Goal: Complete application form

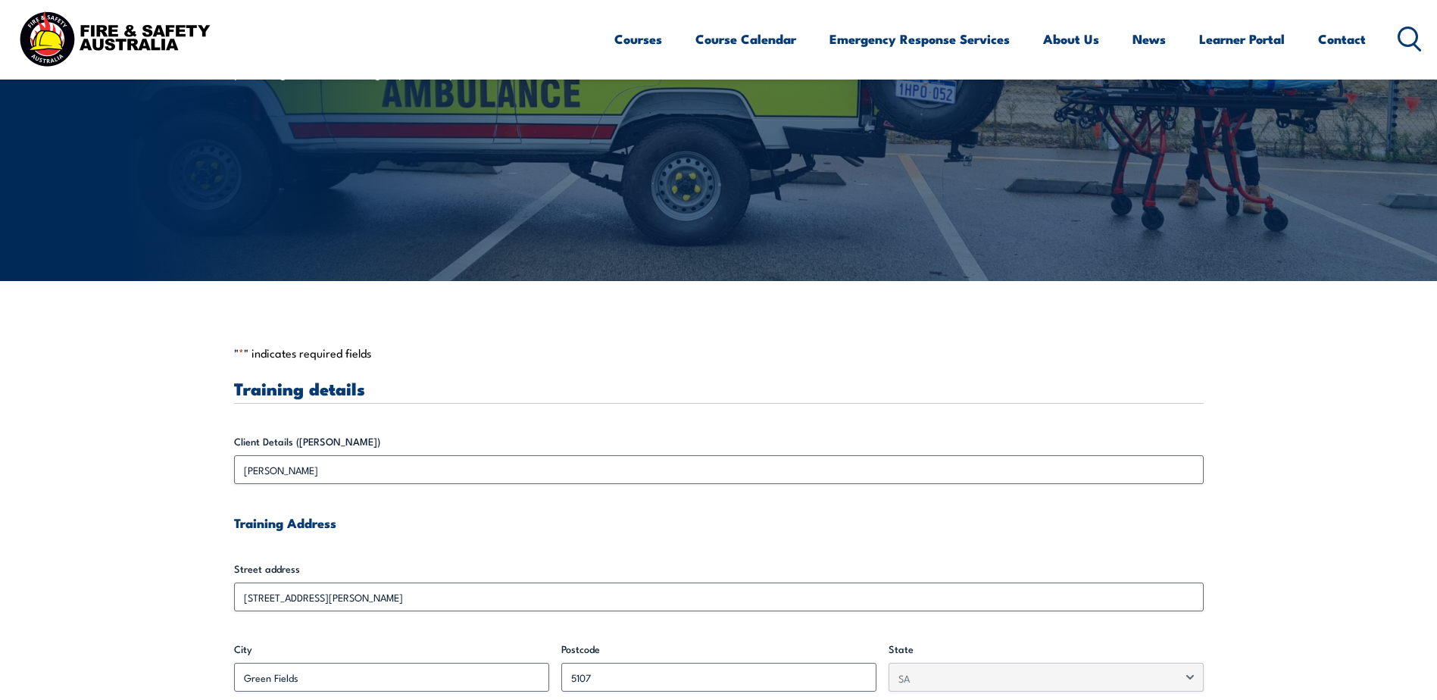
scroll to position [379, 0]
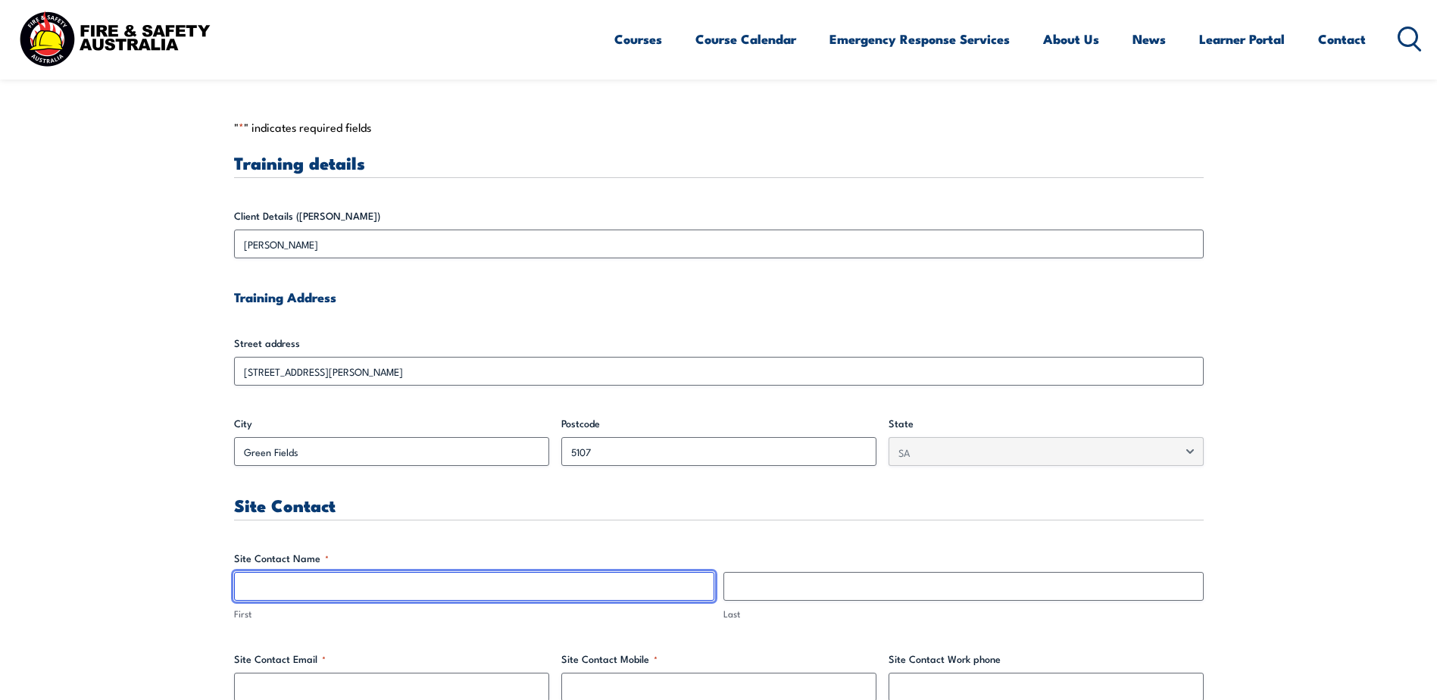
click at [346, 601] on input "First" at bounding box center [474, 586] width 480 height 29
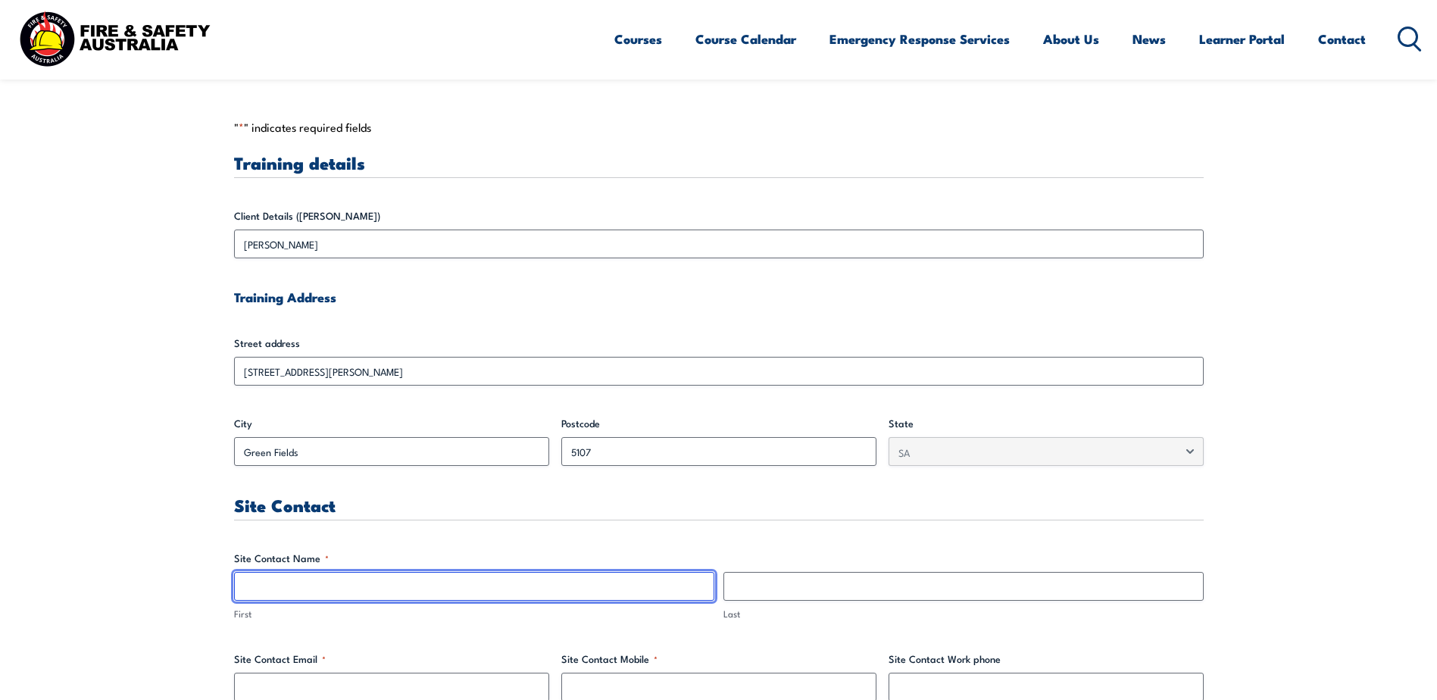
click at [274, 590] on input "First" at bounding box center [474, 586] width 480 height 29
type input "[PERSON_NAME]"
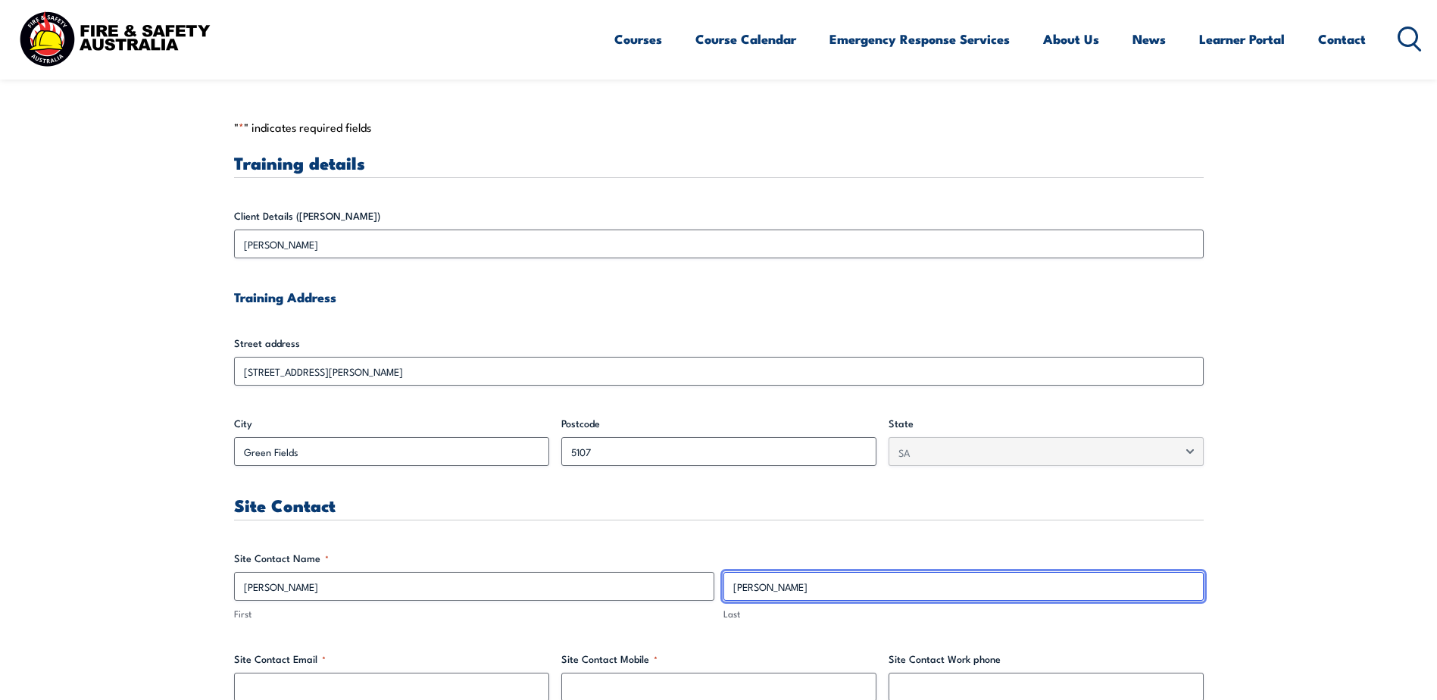
type input "[PERSON_NAME]"
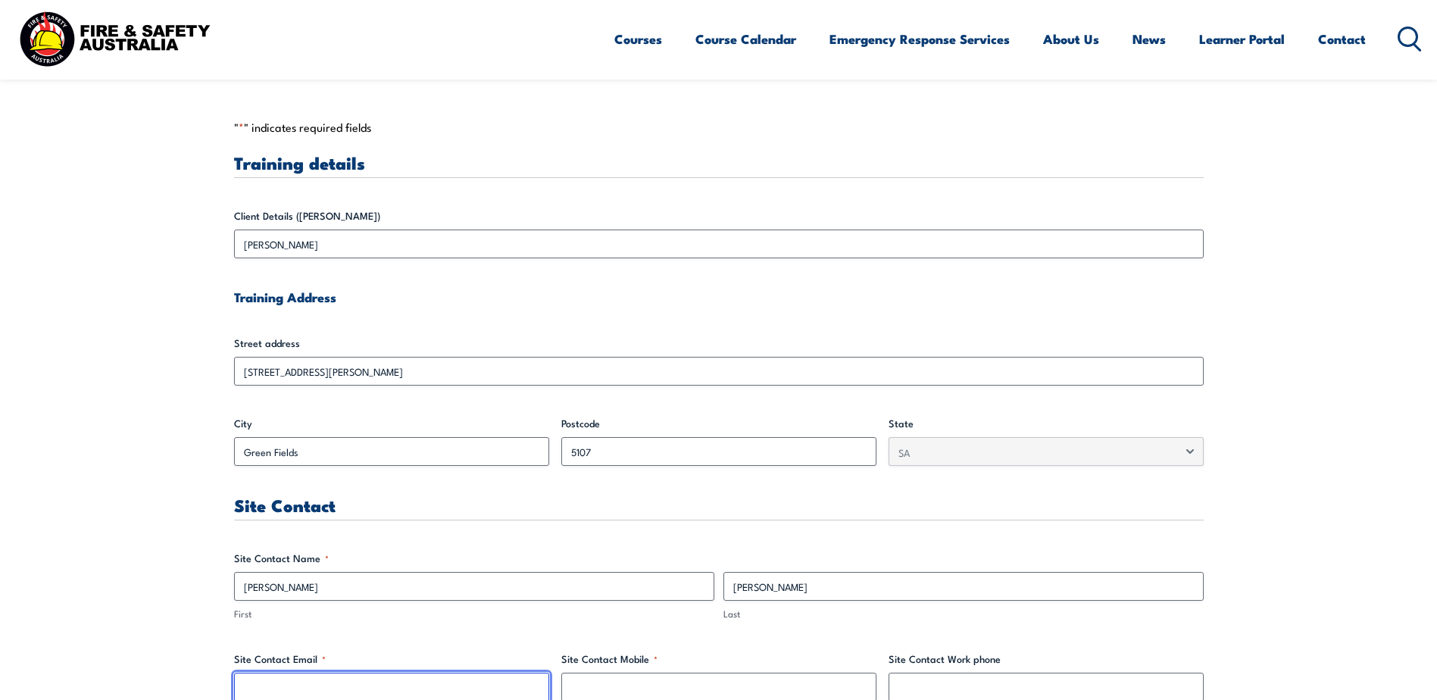
scroll to position [380, 0]
type input "kuljeetsingh"
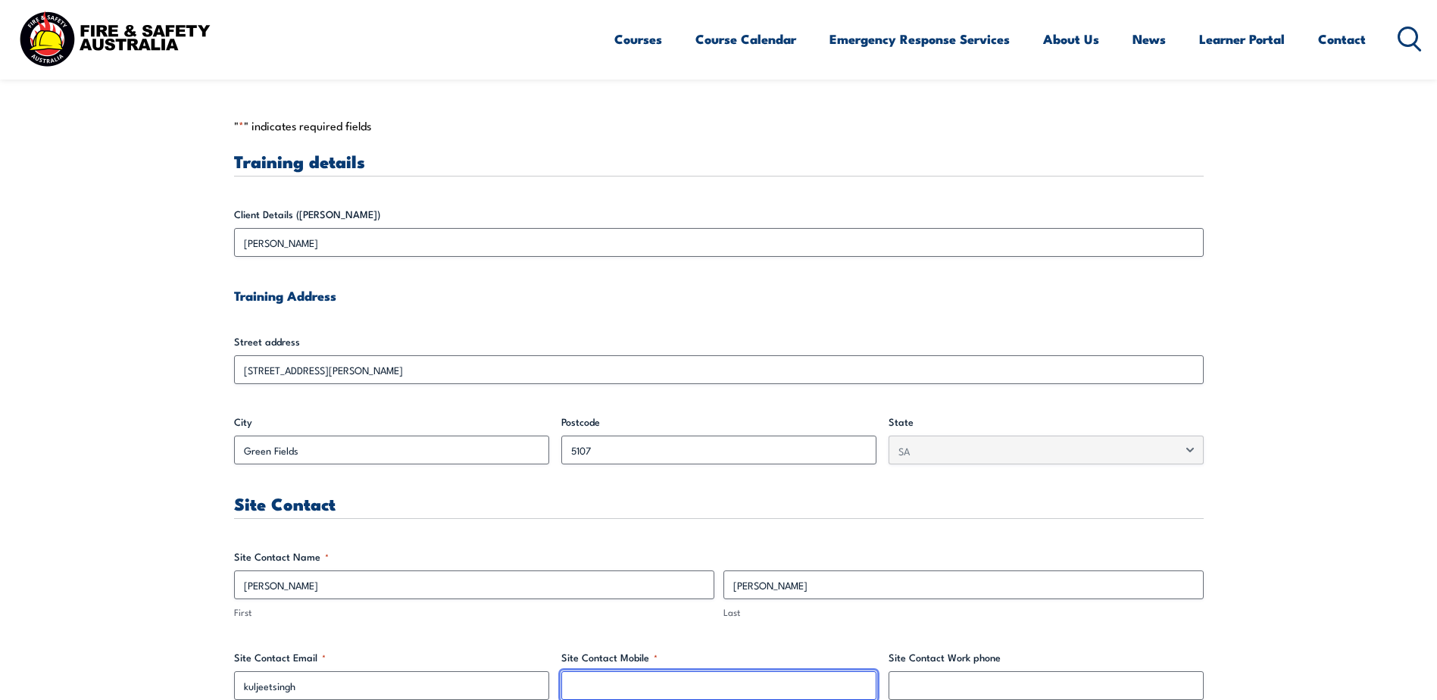
click at [636, 677] on input "Site Contact Mobile *" at bounding box center [718, 685] width 315 height 29
paste input "[PHONE_NUMBER]"
type input "[PHONE_NUMBER]"
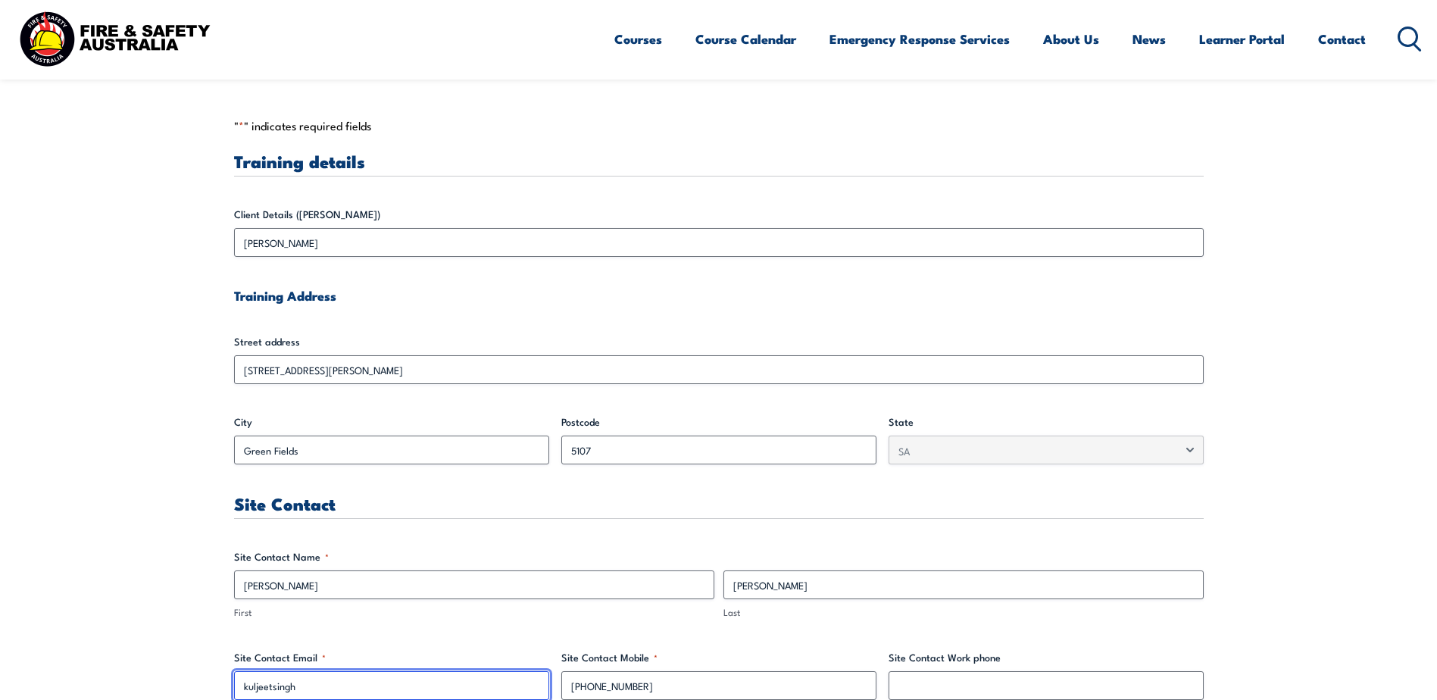
click at [333, 697] on input "kuljeetsingh" at bounding box center [391, 685] width 315 height 29
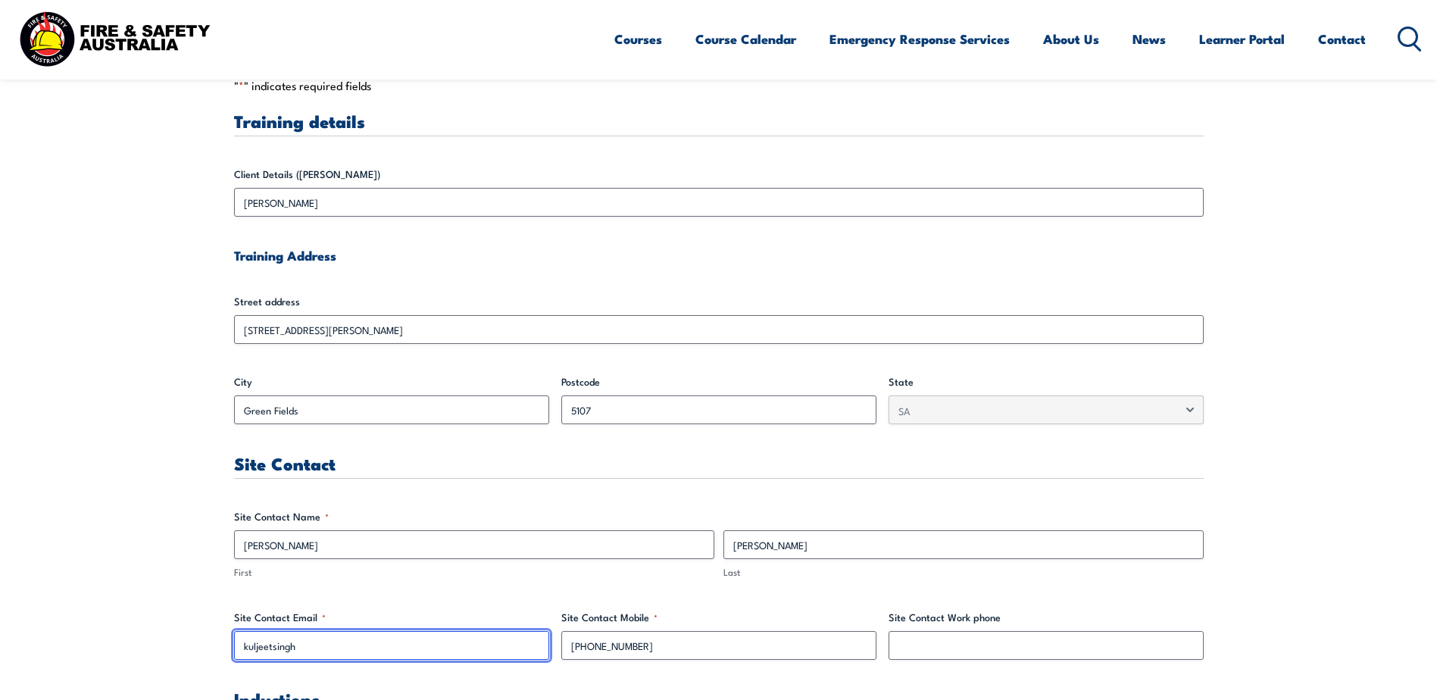
scroll to position [475, 0]
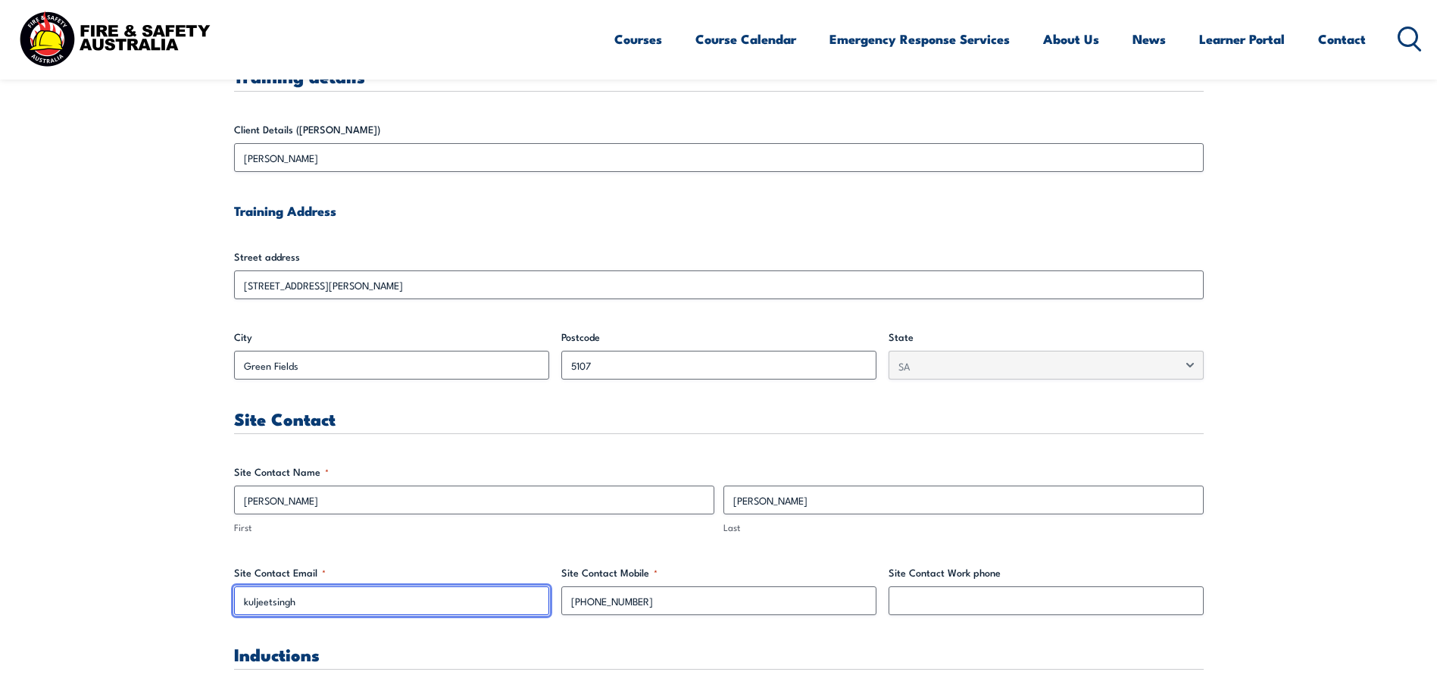
drag, startPoint x: 305, startPoint y: 684, endPoint x: 196, endPoint y: 691, distance: 109.3
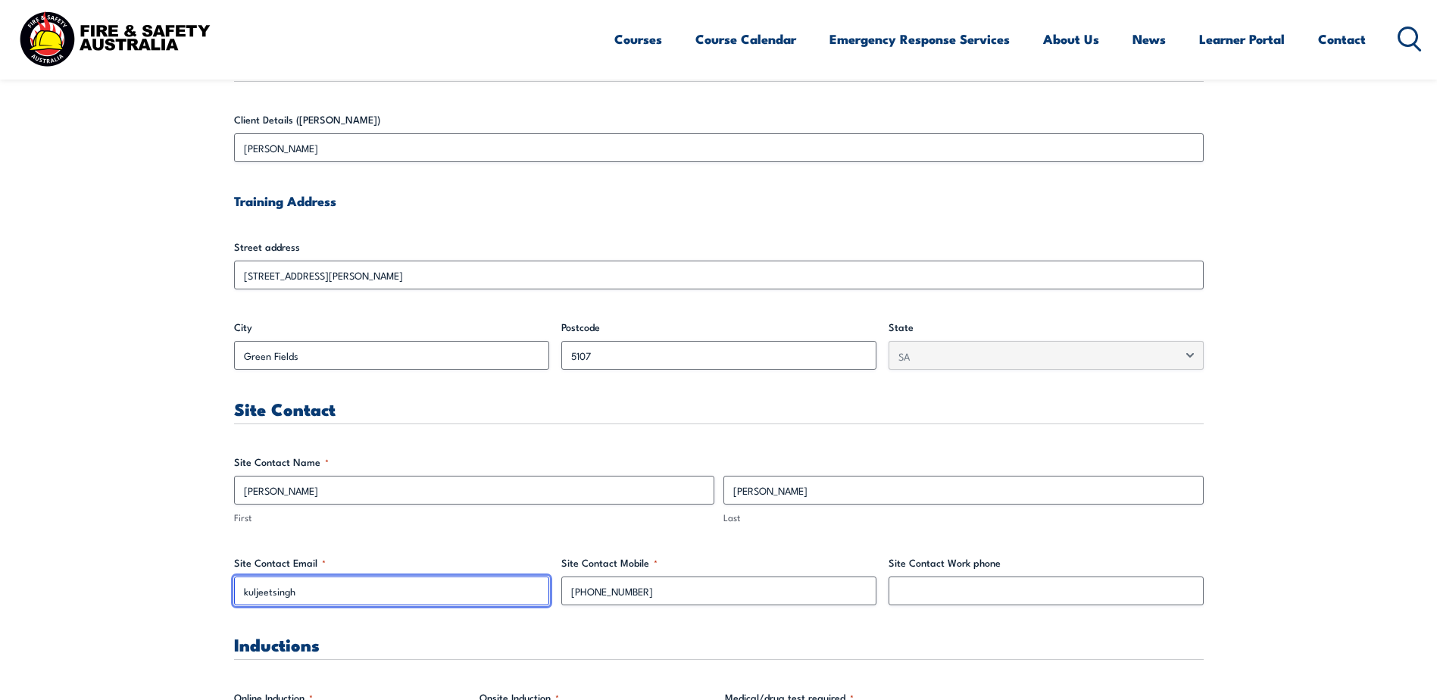
paste input "@[DOMAIN_NAME]"
type input "[EMAIL_ADDRESS][DOMAIN_NAME]"
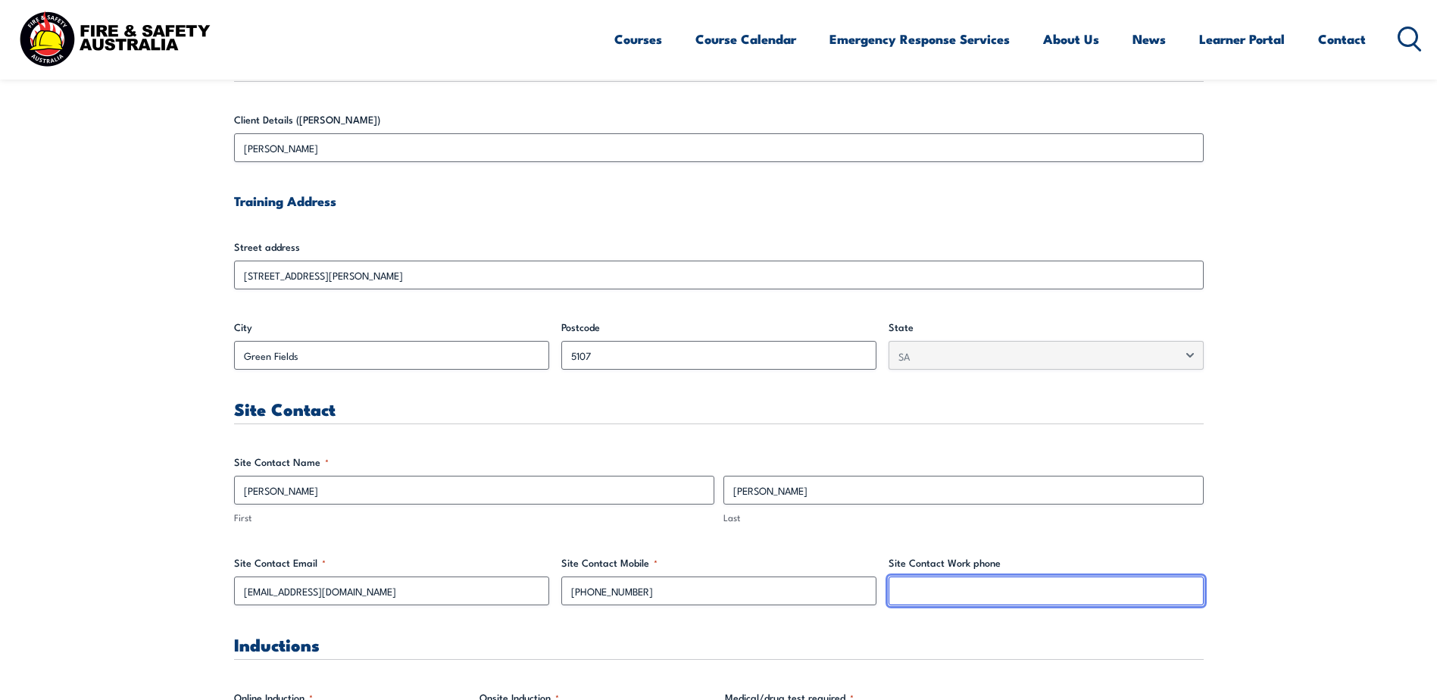
drag, startPoint x: 1044, startPoint y: 592, endPoint x: 1013, endPoint y: 586, distance: 31.6
click at [1044, 592] on input "Site Contact Work phone" at bounding box center [1046, 591] width 315 height 29
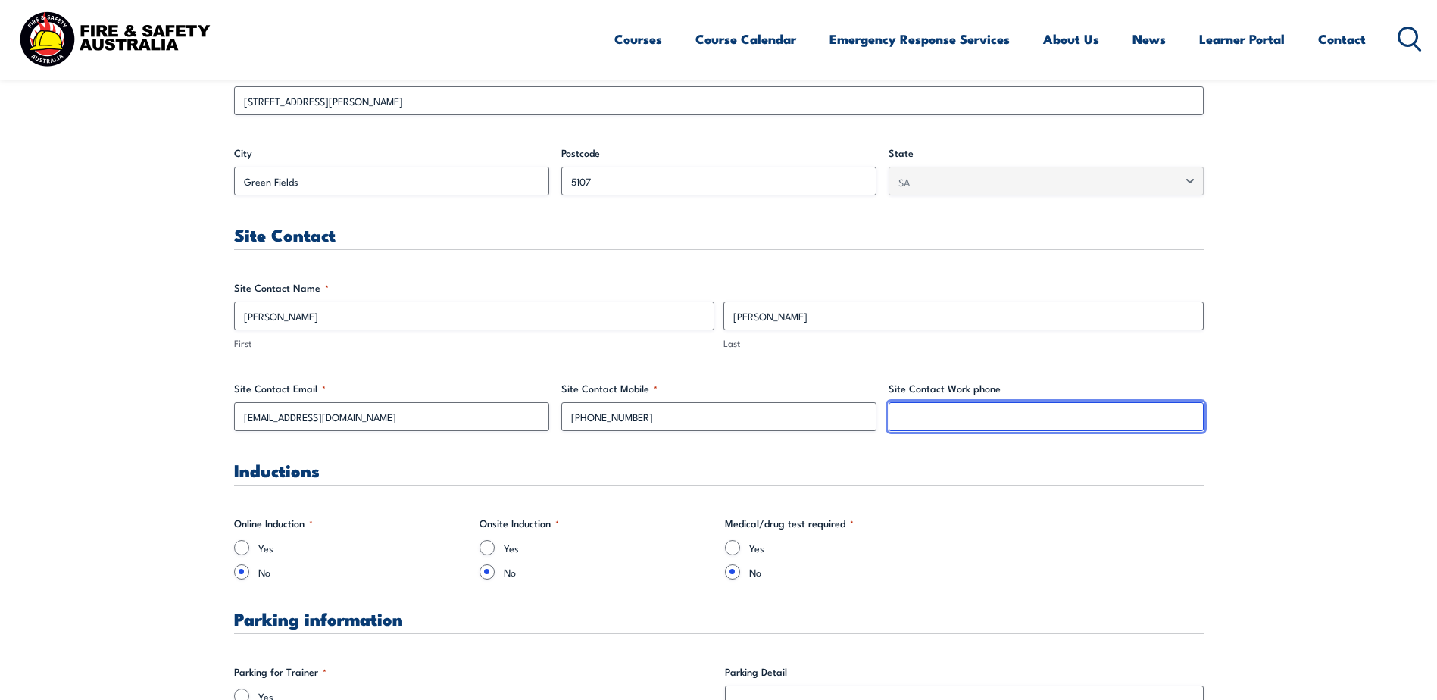
scroll to position [778, 0]
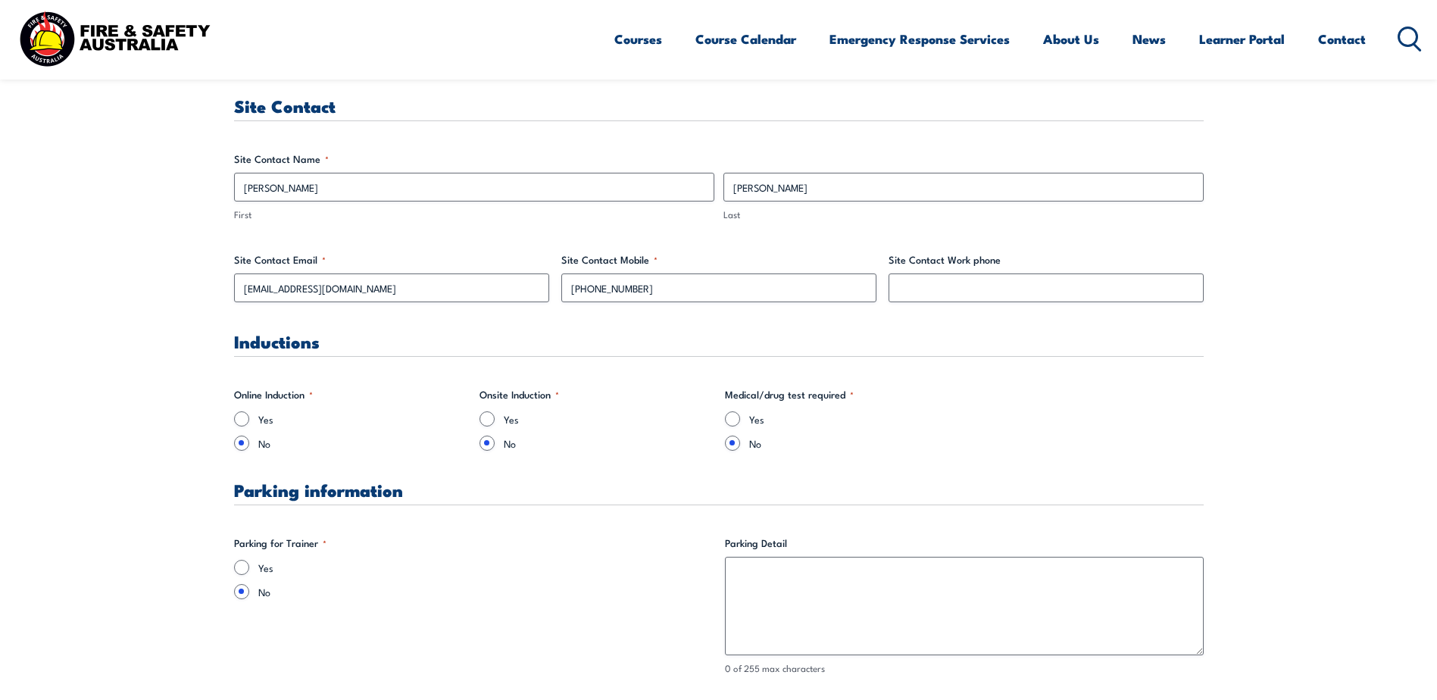
click at [243, 416] on input "Yes" at bounding box center [241, 418] width 15 height 15
radio input "true"
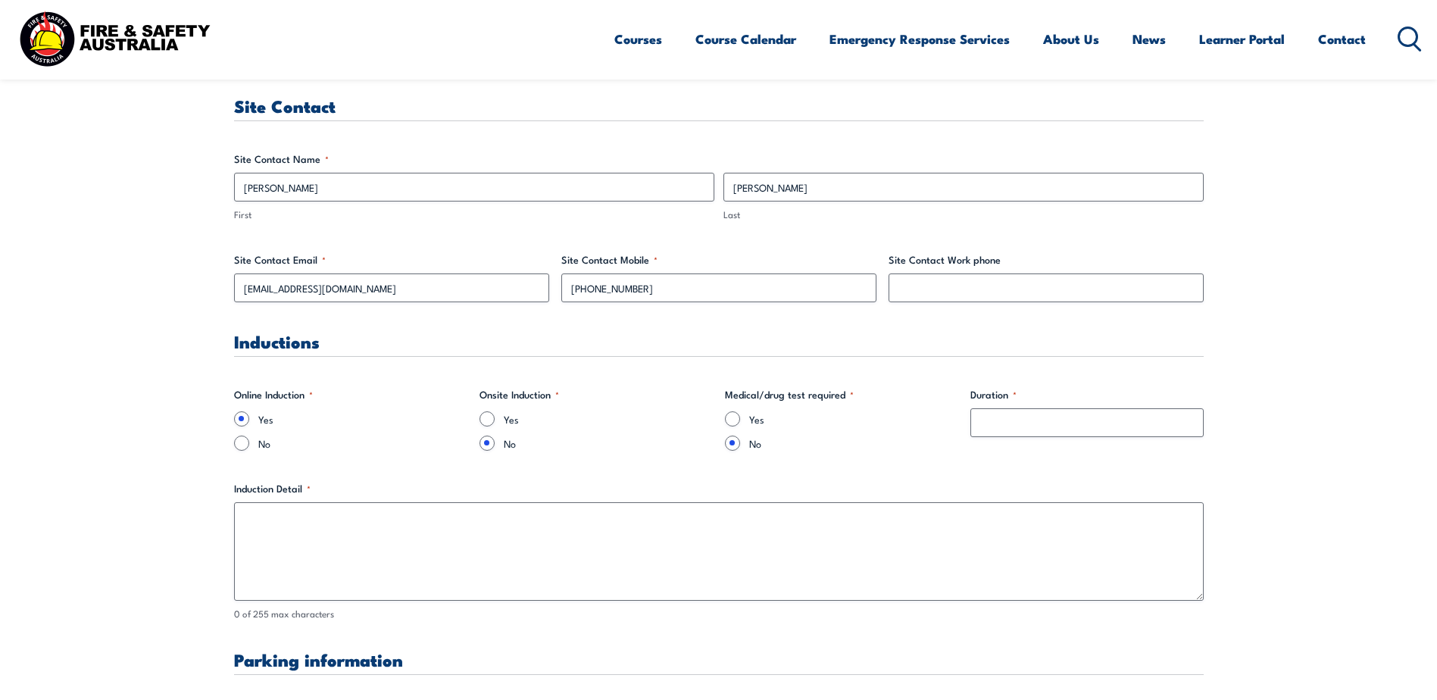
click at [249, 450] on div "No" at bounding box center [350, 443] width 233 height 15
click at [242, 442] on input "No" at bounding box center [241, 443] width 15 height 15
radio input "true"
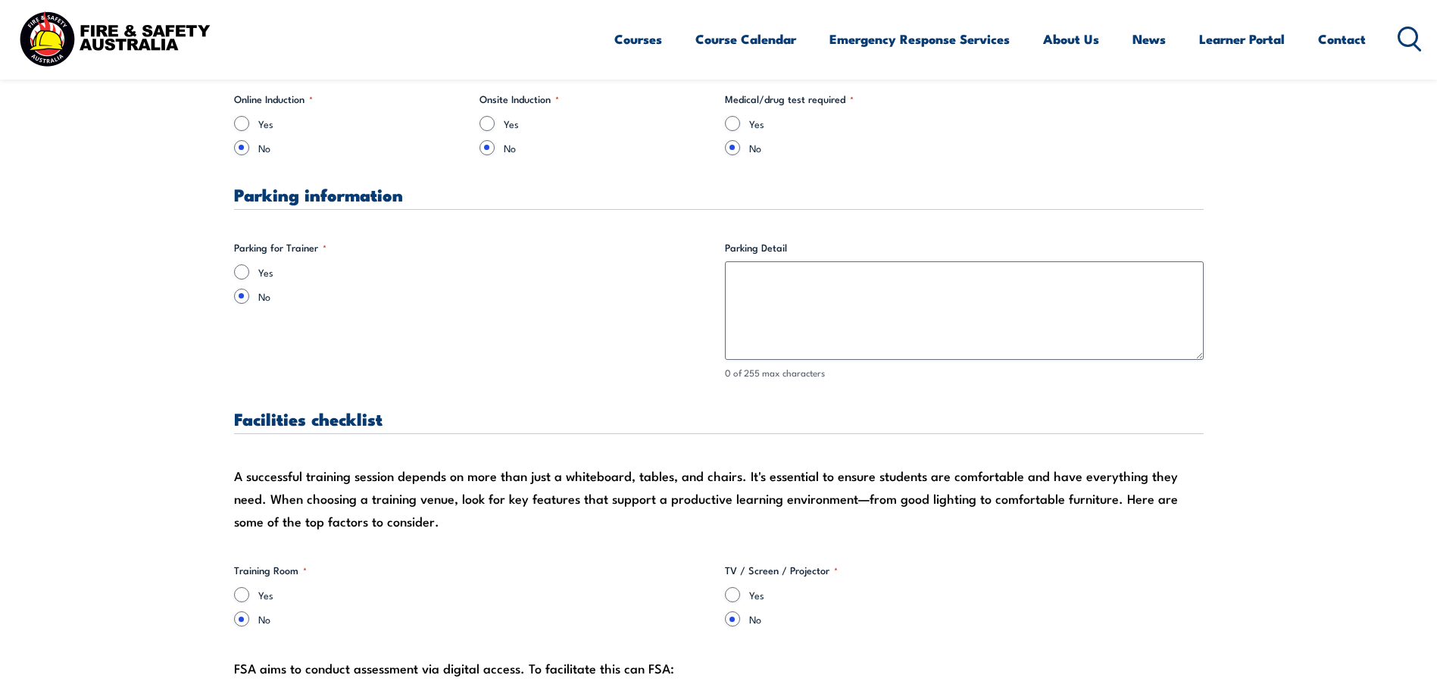
scroll to position [1081, 0]
